Goal: Task Accomplishment & Management: Use online tool/utility

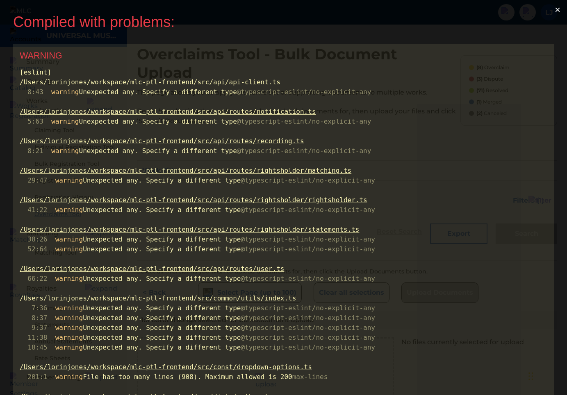
click at [561, 9] on button "×" at bounding box center [557, 10] width 19 height 20
click at [561, 8] on button "×" at bounding box center [557, 10] width 19 height 20
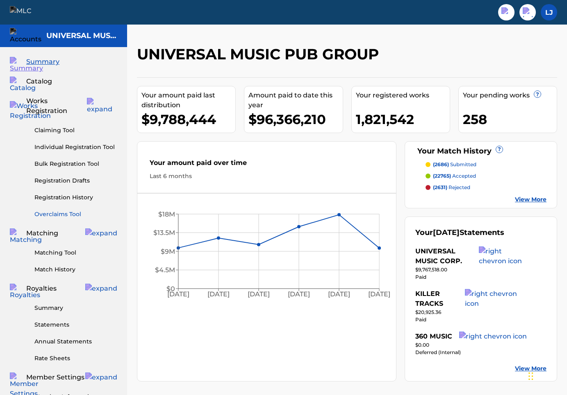
click at [70, 210] on link "Overclaims Tool" at bounding box center [75, 214] width 83 height 9
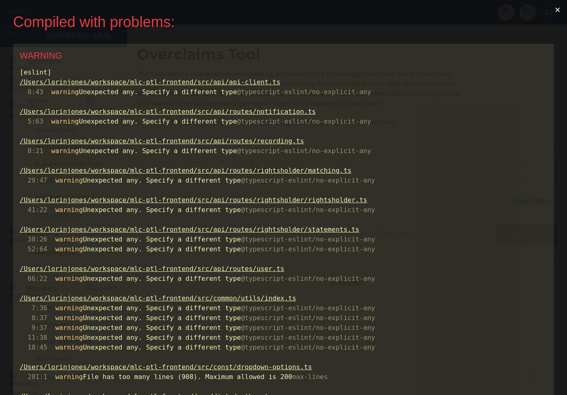
click at [559, 9] on button "×" at bounding box center [557, 10] width 19 height 20
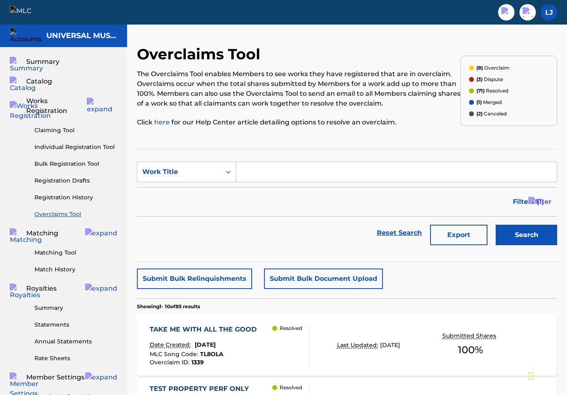
scroll to position [19, 0]
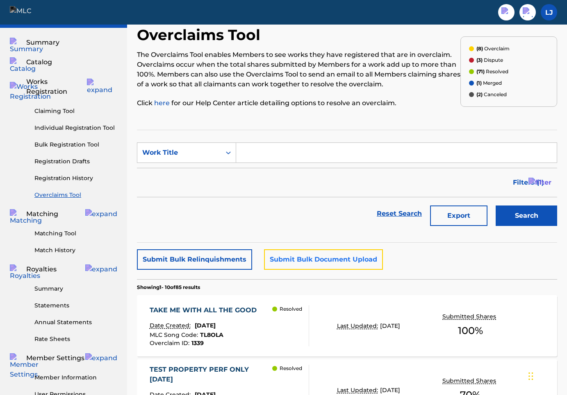
click at [286, 258] on button "Submit Bulk Document Upload" at bounding box center [323, 260] width 119 height 20
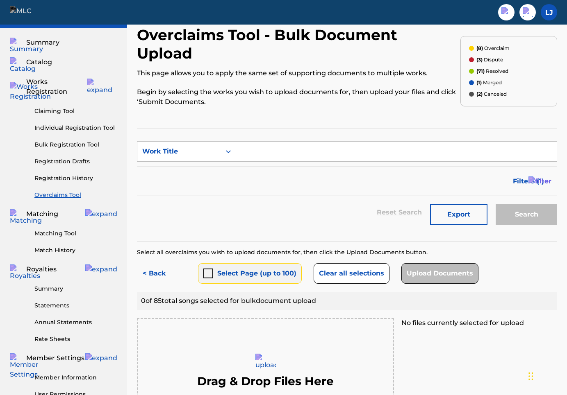
click at [210, 269] on div "submit" at bounding box center [208, 274] width 10 height 10
click at [155, 264] on button "< Back" at bounding box center [161, 274] width 49 height 20
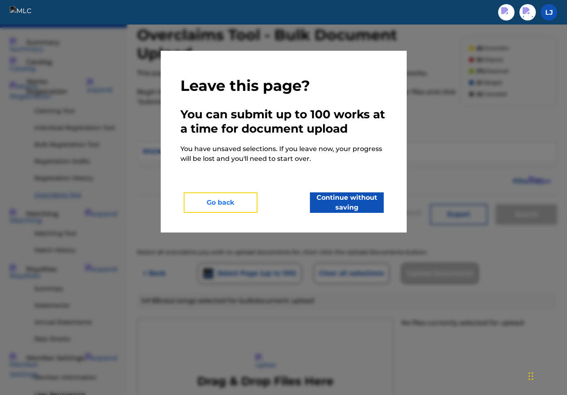
click at [239, 203] on button "Go back" at bounding box center [221, 203] width 74 height 20
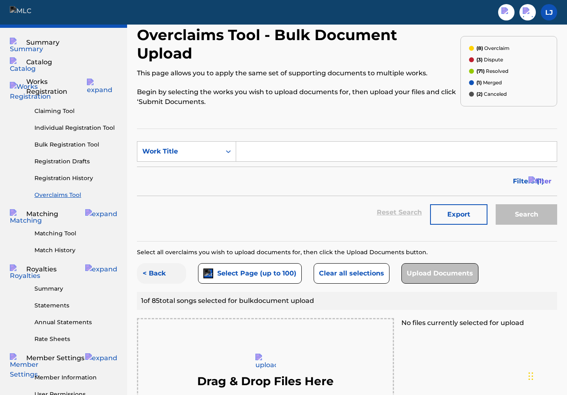
click at [157, 264] on button "< Back" at bounding box center [161, 274] width 49 height 20
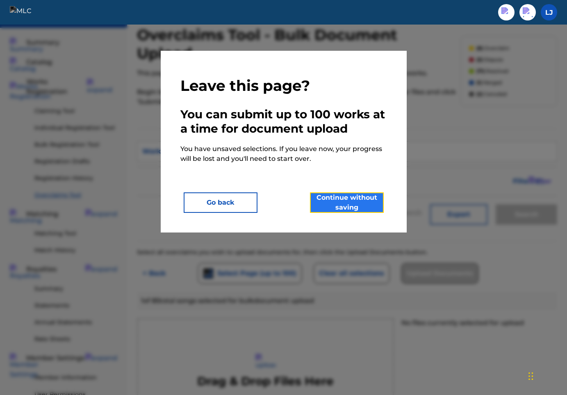
click at [338, 199] on button "Continue without saving" at bounding box center [347, 203] width 74 height 20
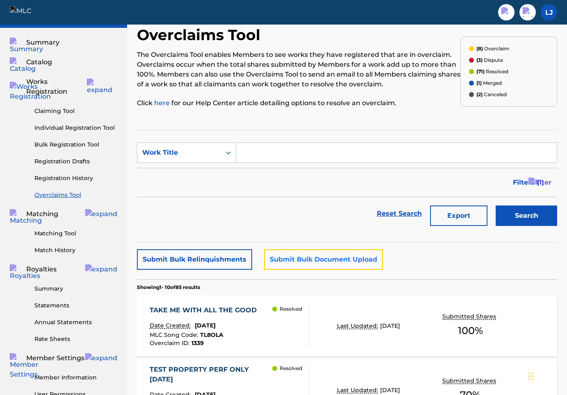
click at [298, 264] on button "Submit Bulk Document Upload" at bounding box center [323, 260] width 119 height 20
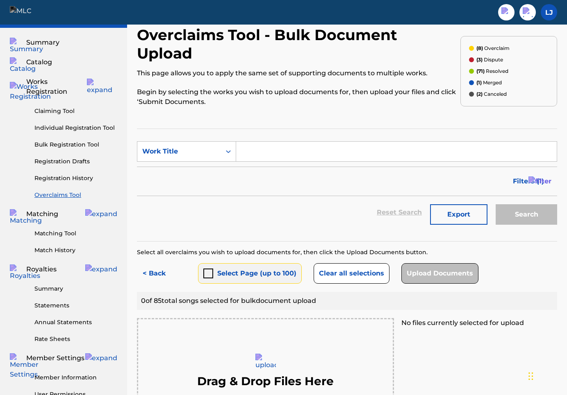
click at [209, 269] on div "submit" at bounding box center [208, 274] width 10 height 10
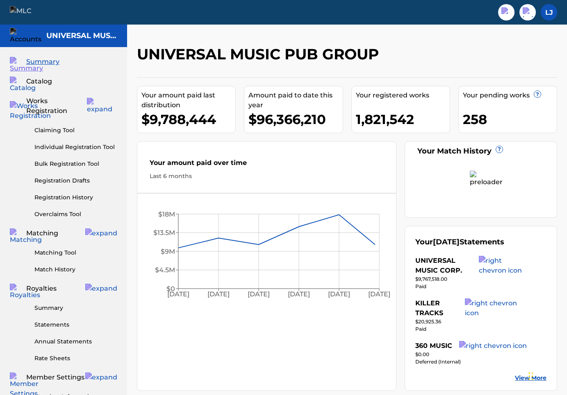
scroll to position [19, 0]
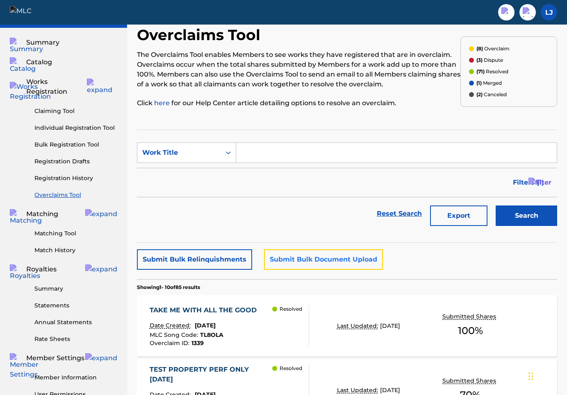
click at [292, 259] on button "Submit Bulk Document Upload" at bounding box center [323, 260] width 119 height 20
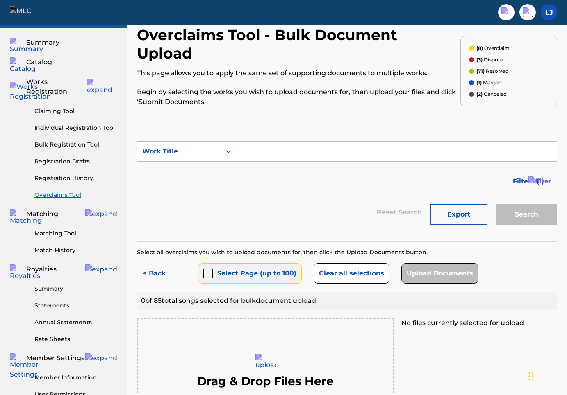
click at [209, 269] on div "submit" at bounding box center [208, 274] width 10 height 10
click at [156, 264] on button "< Back" at bounding box center [161, 274] width 49 height 20
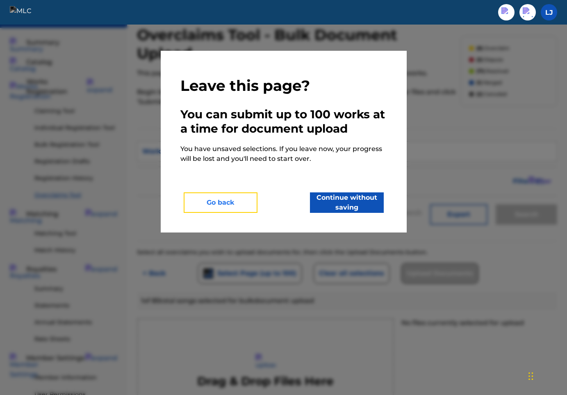
click at [243, 201] on button "Go back" at bounding box center [221, 203] width 74 height 20
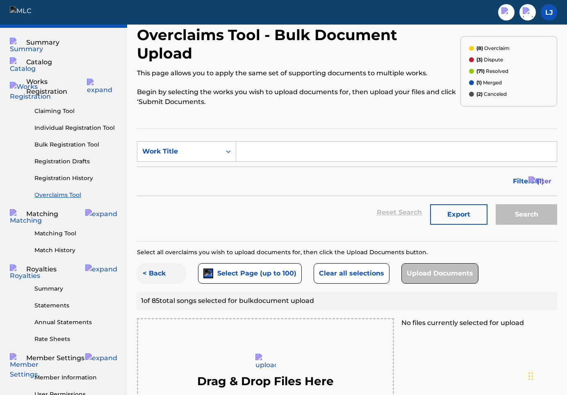
click at [164, 264] on button "< Back" at bounding box center [161, 274] width 49 height 20
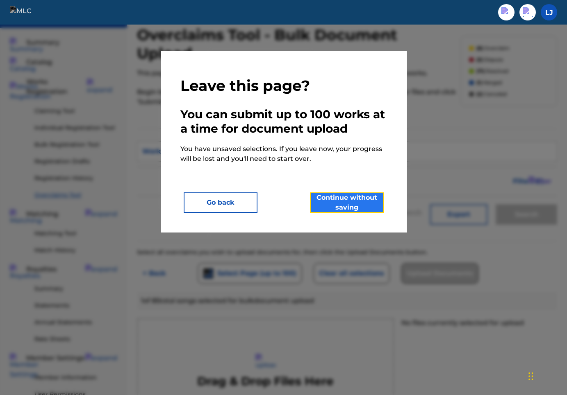
click at [364, 202] on button "Continue without saving" at bounding box center [347, 203] width 74 height 20
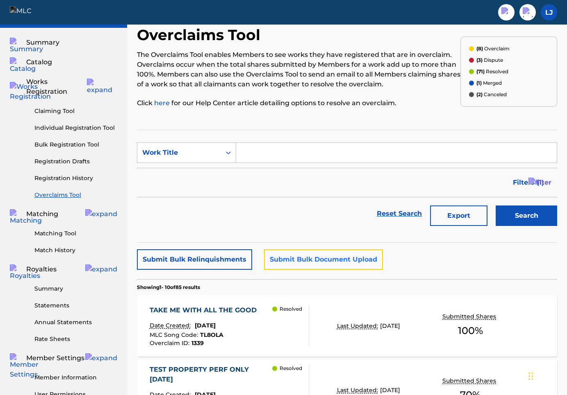
click at [290, 257] on button "Submit Bulk Document Upload" at bounding box center [323, 260] width 119 height 20
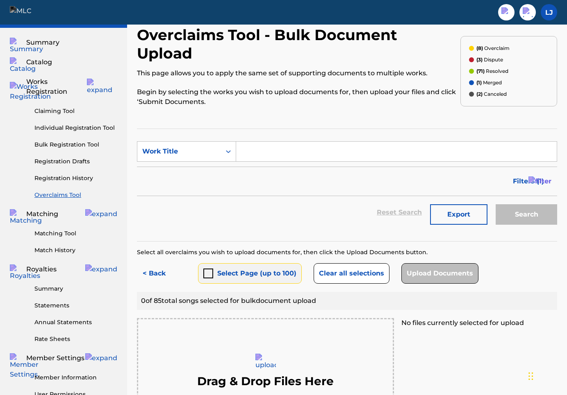
click at [209, 269] on div "submit" at bounding box center [208, 274] width 10 height 10
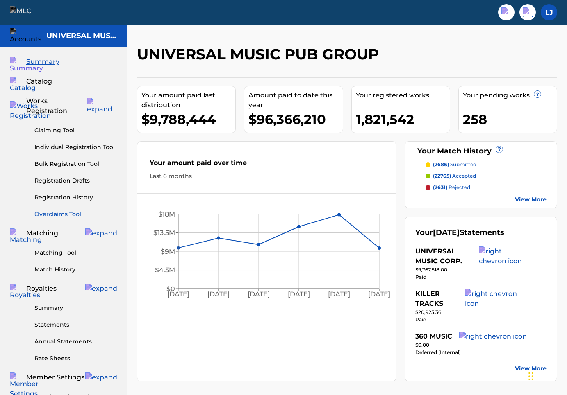
click at [61, 210] on link "Overclaims Tool" at bounding box center [75, 214] width 83 height 9
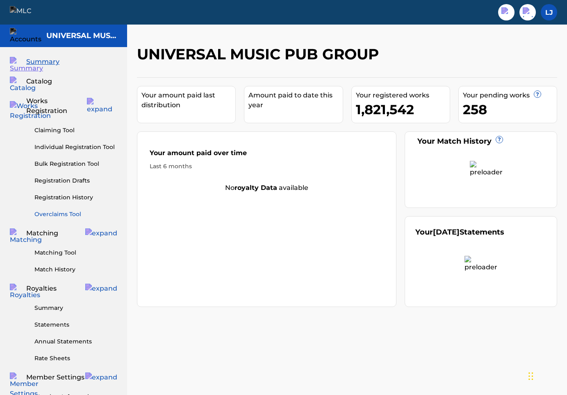
click at [52, 210] on link "Overclaims Tool" at bounding box center [75, 214] width 83 height 9
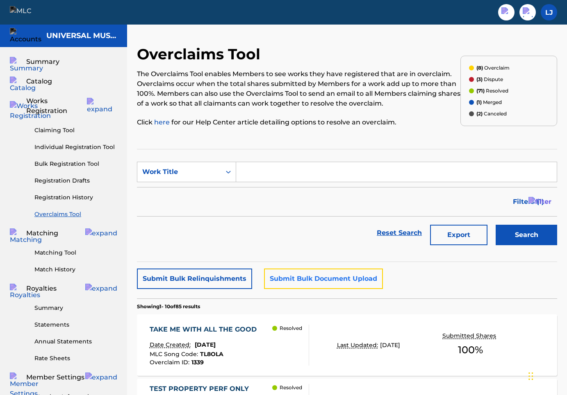
click at [303, 270] on button "Submit Bulk Document Upload" at bounding box center [323, 279] width 119 height 20
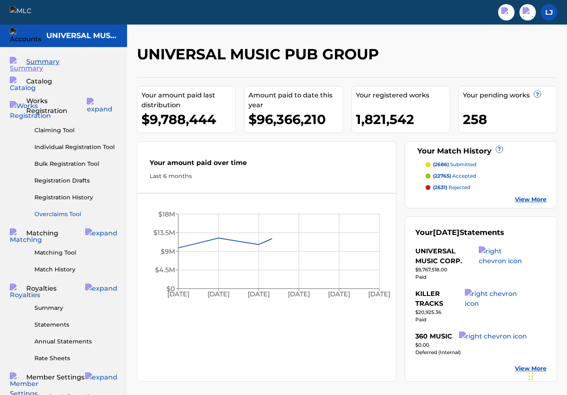
click at [73, 210] on link "Overclaims Tool" at bounding box center [75, 214] width 83 height 9
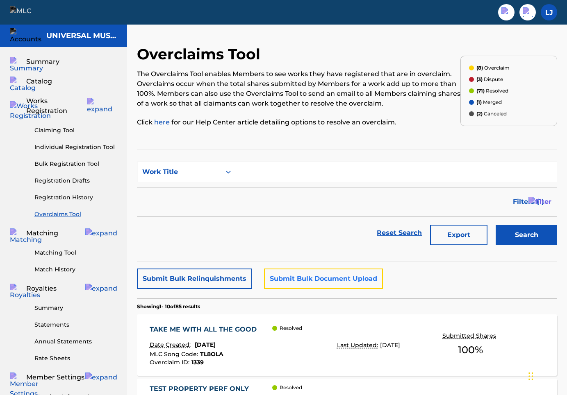
click at [295, 275] on button "Submit Bulk Document Upload" at bounding box center [323, 279] width 119 height 20
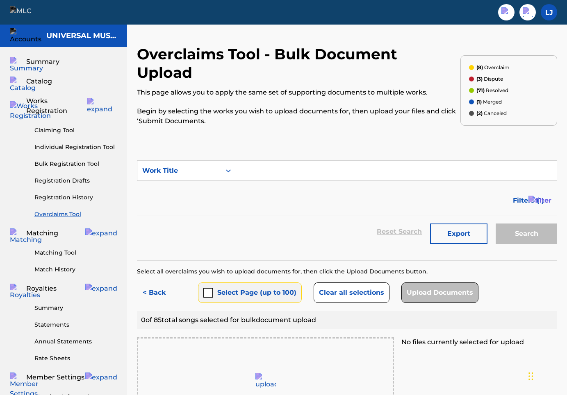
click at [215, 283] on button "Select Page (up to 100)" at bounding box center [250, 293] width 104 height 20
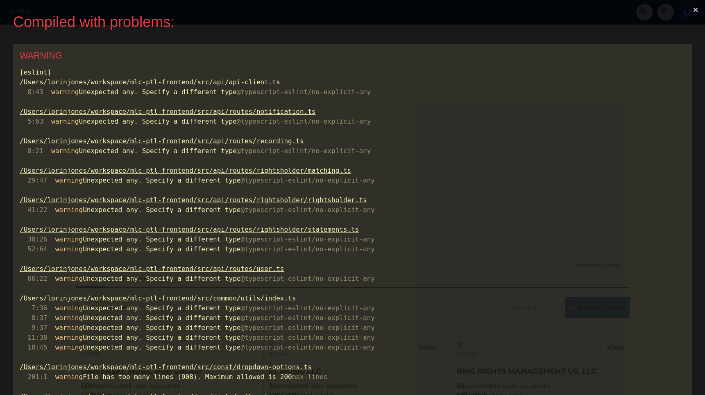
click at [699, 9] on button "×" at bounding box center [695, 10] width 19 height 20
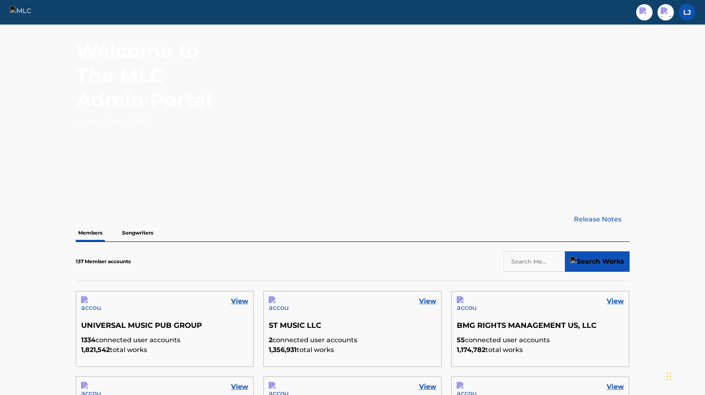
scroll to position [79, 0]
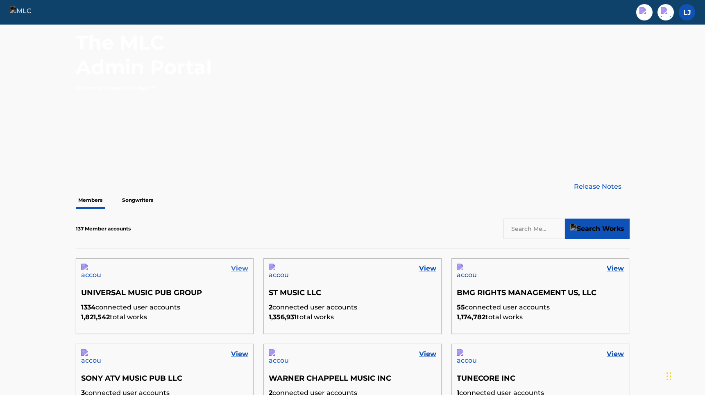
click at [239, 270] on link "View" at bounding box center [239, 269] width 17 height 10
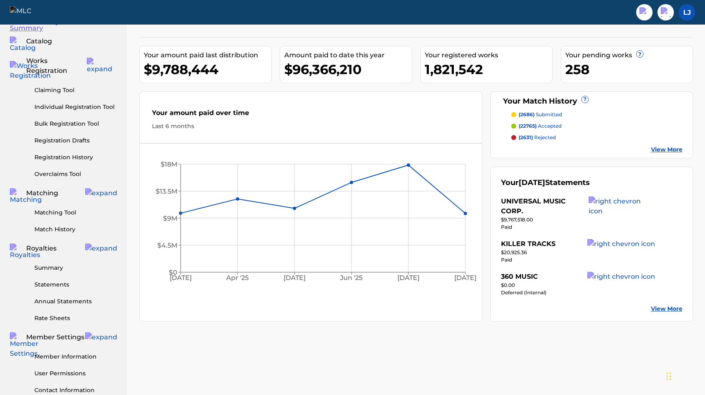
scroll to position [43, 0]
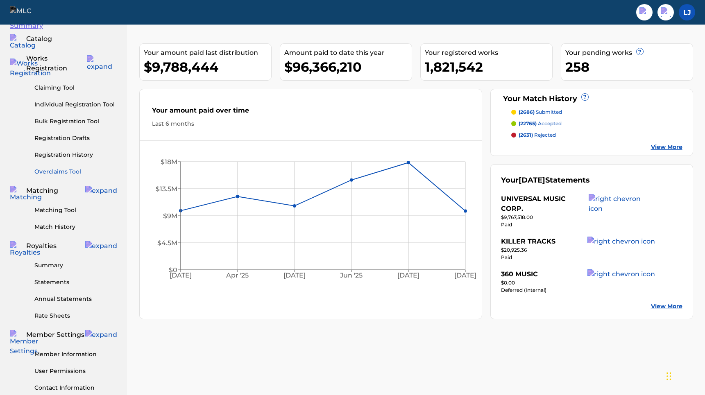
click at [63, 168] on link "Overclaims Tool" at bounding box center [75, 172] width 83 height 9
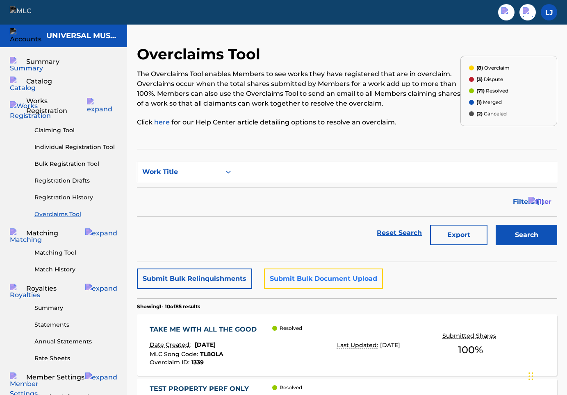
click at [310, 282] on button "Submit Bulk Document Upload" at bounding box center [323, 279] width 119 height 20
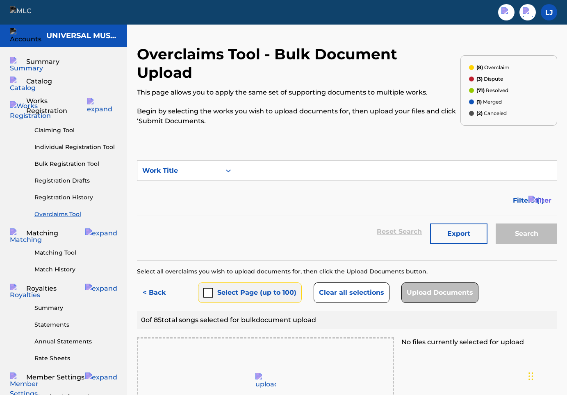
click at [216, 283] on button "Select Page (up to 100)" at bounding box center [250, 293] width 104 height 20
click at [157, 283] on button "< Back" at bounding box center [161, 293] width 49 height 20
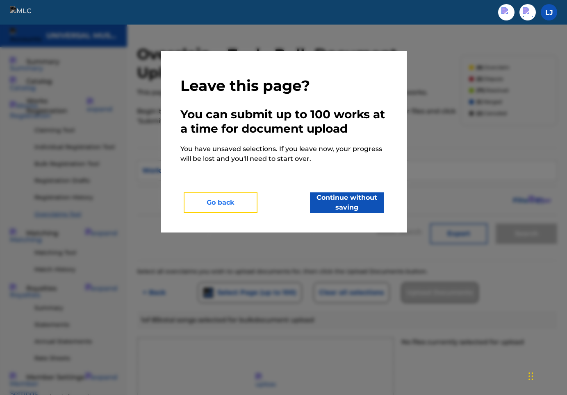
click at [231, 204] on button "Go back" at bounding box center [221, 203] width 74 height 20
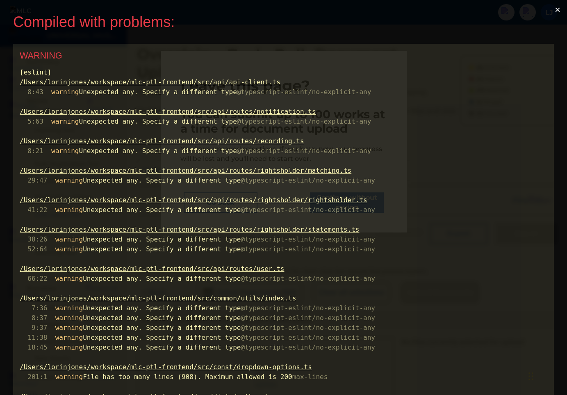
click at [556, 8] on button "×" at bounding box center [557, 10] width 19 height 20
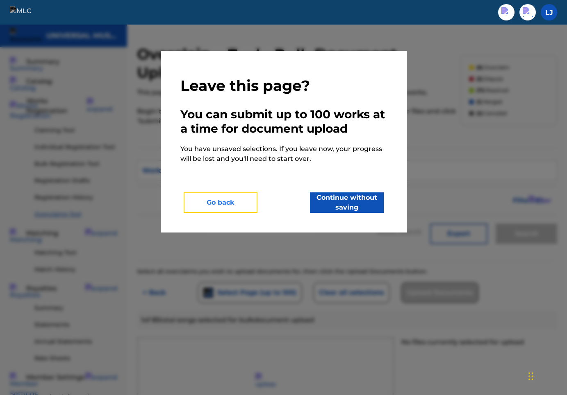
click at [227, 207] on button "Go back" at bounding box center [221, 203] width 74 height 20
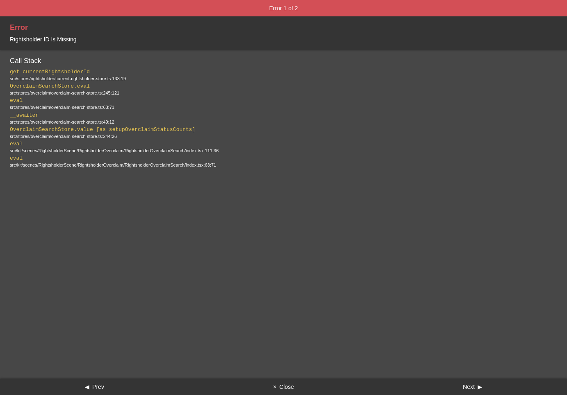
click at [290, 389] on button "× Close" at bounding box center [283, 387] width 189 height 16
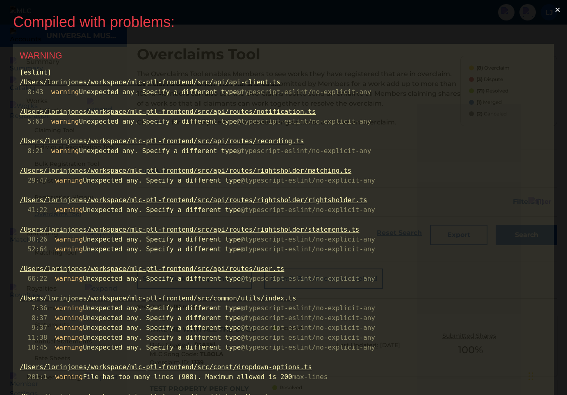
click at [563, 9] on button "×" at bounding box center [557, 10] width 19 height 20
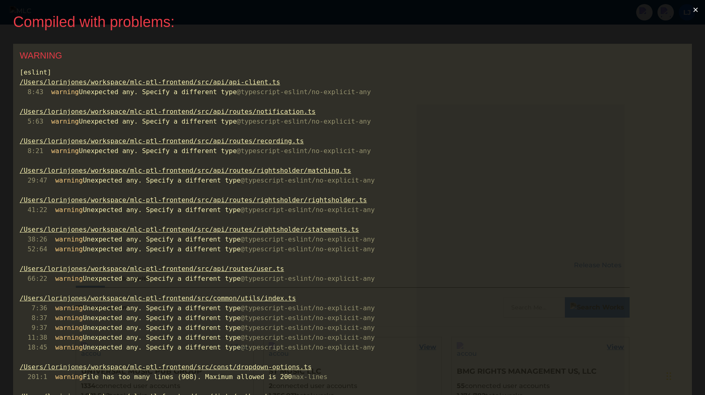
click at [698, 11] on button "×" at bounding box center [695, 10] width 19 height 20
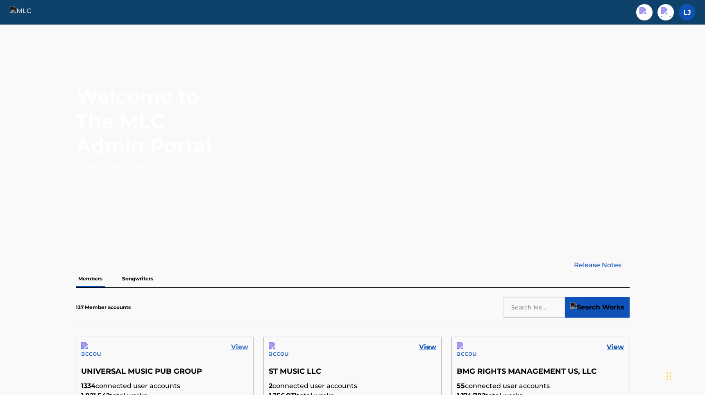
click at [245, 346] on link "View" at bounding box center [239, 348] width 17 height 10
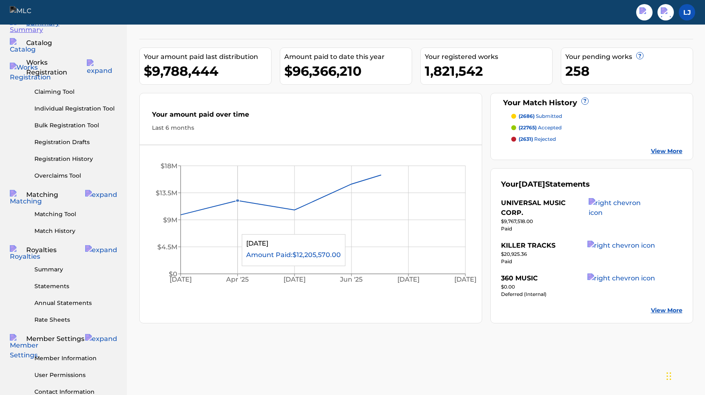
scroll to position [43, 0]
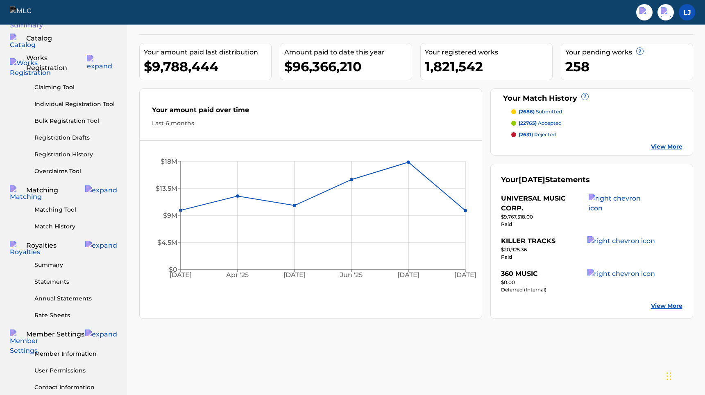
click at [77, 156] on div "Claiming Tool Individual Registration Tool Bulk Registration Tool Registration …" at bounding box center [63, 124] width 107 height 103
click at [70, 167] on link "Overclaims Tool" at bounding box center [75, 171] width 83 height 9
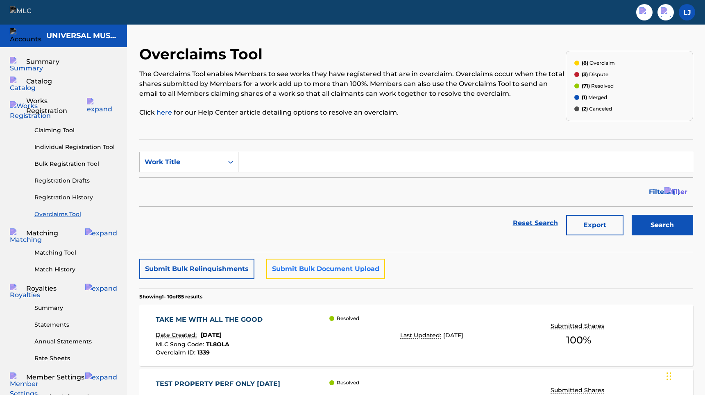
click at [308, 267] on button "Submit Bulk Document Upload" at bounding box center [325, 269] width 119 height 20
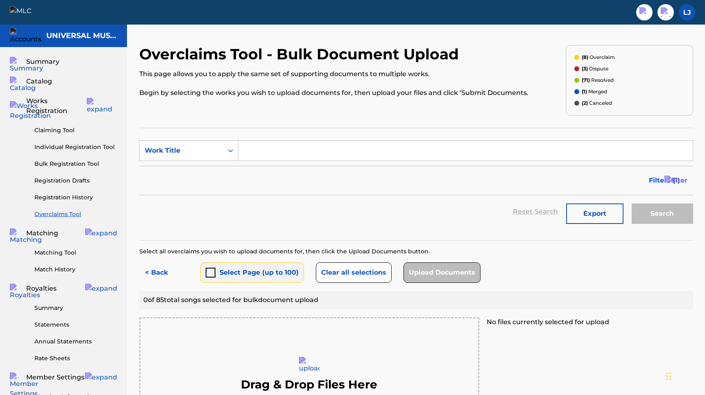
click at [209, 277] on div "submit" at bounding box center [211, 273] width 10 height 10
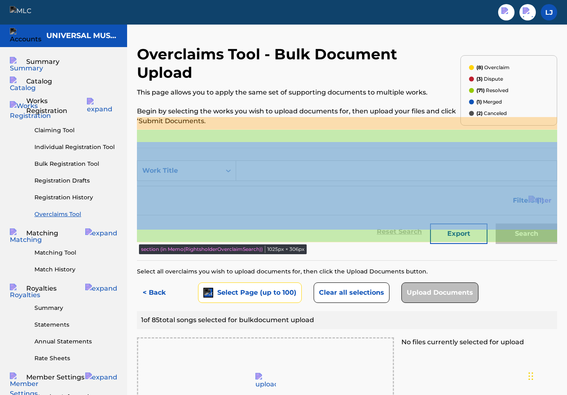
click at [429, 148] on section "SearchWithCriteria395abda8-1940-4119-bcf7-e67258ce7161 Work Title Filter Status…" at bounding box center [347, 204] width 420 height 113
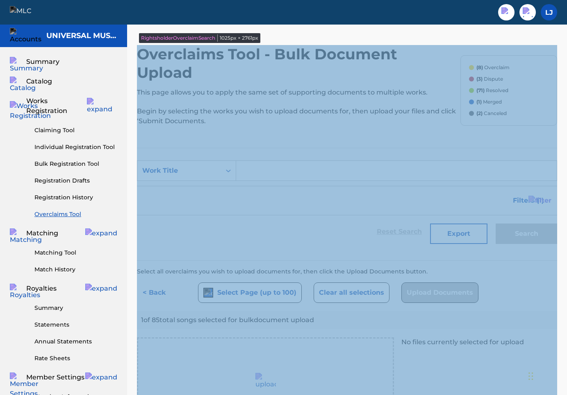
click at [334, 190] on div "Filters ( 1 )" at bounding box center [347, 201] width 420 height 30
click at [241, 216] on div "Reset Search Export Search" at bounding box center [347, 232] width 420 height 33
click at [208, 289] on img "submit" at bounding box center [208, 293] width 8 height 8
click at [270, 221] on div "Reset Search Export Search" at bounding box center [347, 232] width 420 height 33
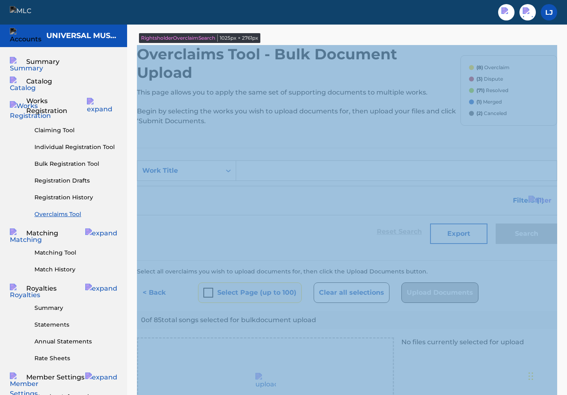
click at [228, 283] on button "Select Page (up to 100)" at bounding box center [250, 293] width 104 height 20
click at [137, 283] on button "< Back" at bounding box center [161, 293] width 49 height 20
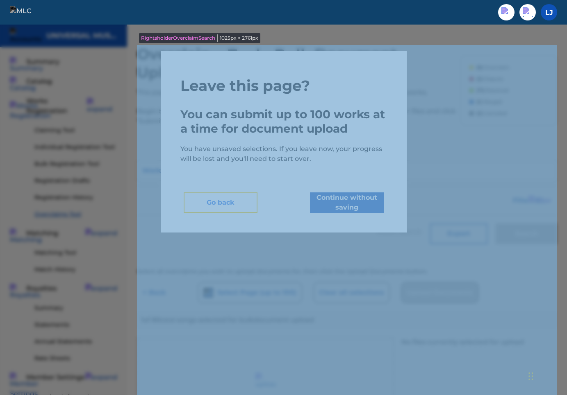
click at [241, 201] on button "Go back" at bounding box center [221, 203] width 74 height 20
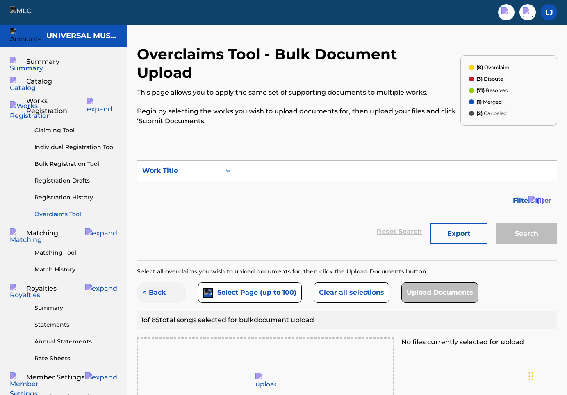
click at [156, 283] on button "< Back" at bounding box center [161, 293] width 49 height 20
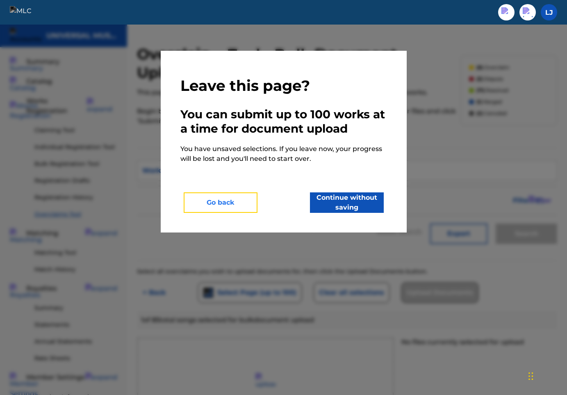
click at [216, 200] on button "Go back" at bounding box center [221, 203] width 74 height 20
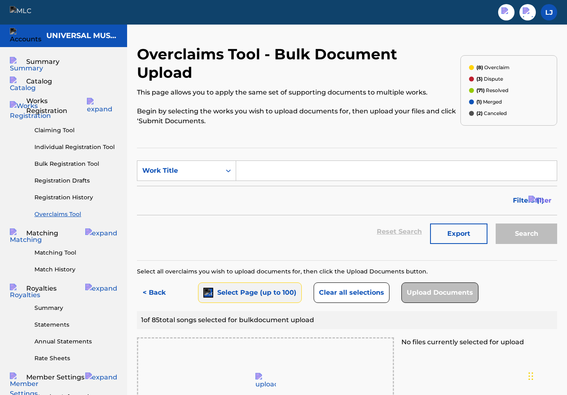
click at [198, 283] on button "Select Page (up to 100)" at bounding box center [250, 293] width 104 height 20
click at [168, 283] on button "< Back" at bounding box center [161, 293] width 49 height 20
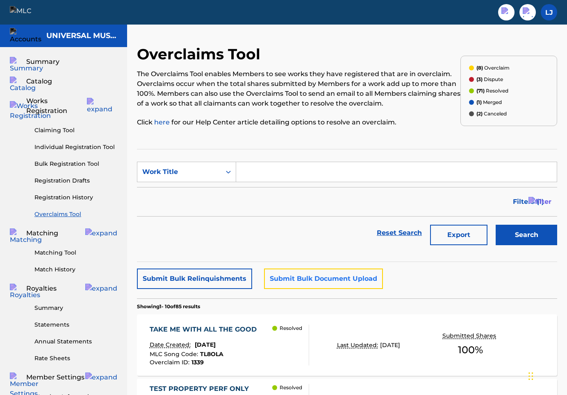
click at [291, 276] on button "Submit Bulk Document Upload" at bounding box center [323, 279] width 119 height 20
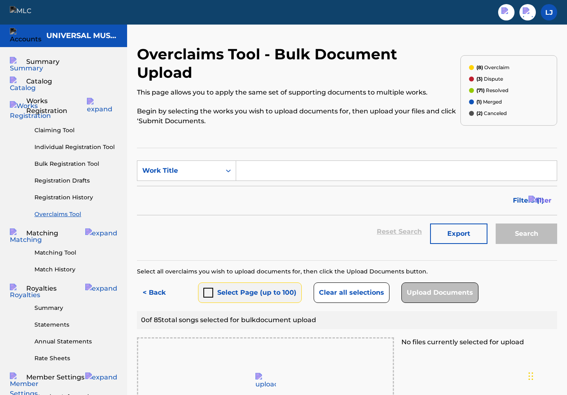
click at [207, 288] on div "submit" at bounding box center [208, 293] width 10 height 10
